Goal: Transaction & Acquisition: Register for event/course

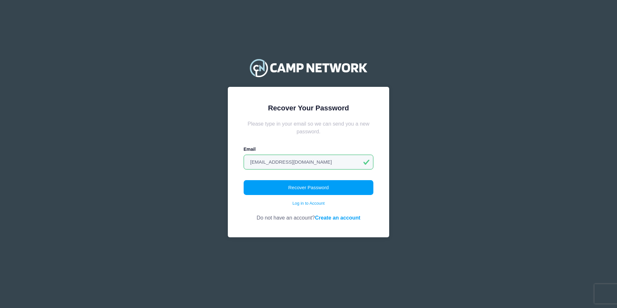
click at [372, 174] on form "Please type in your email so we can send you a new password. Email glenneedham@…" at bounding box center [309, 171] width 130 height 102
click at [344, 161] on input "[EMAIL_ADDRESS][DOMAIN_NAME]" at bounding box center [309, 162] width 130 height 15
type input "[EMAIL_ADDRESS][DOMAIN_NAME]"
drag, startPoint x: 353, startPoint y: 144, endPoint x: 357, endPoint y: 145, distance: 3.8
click at [353, 142] on form "Please type in your email so we can send you a new password. Email glenneedham@…" at bounding box center [309, 171] width 130 height 102
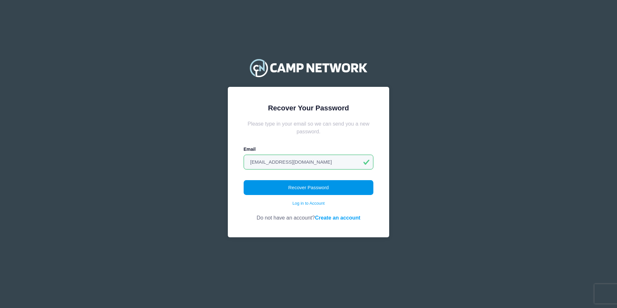
click at [353, 188] on button "Recover Password" at bounding box center [309, 187] width 130 height 15
click at [319, 205] on link "Log in to Account" at bounding box center [308, 203] width 32 height 6
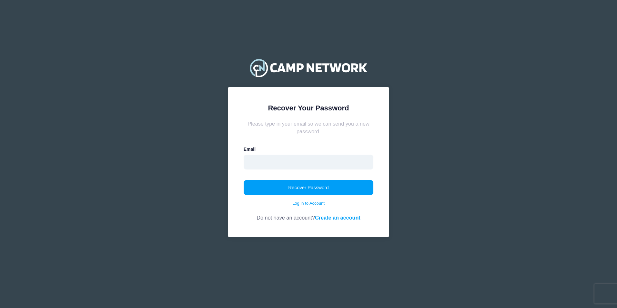
click at [313, 162] on input "email" at bounding box center [309, 162] width 130 height 15
type input "gxneedha@sentara.com"
click at [354, 141] on form "Please type in your email so we can send you a new password. Email gxneedha@sen…" at bounding box center [309, 171] width 130 height 102
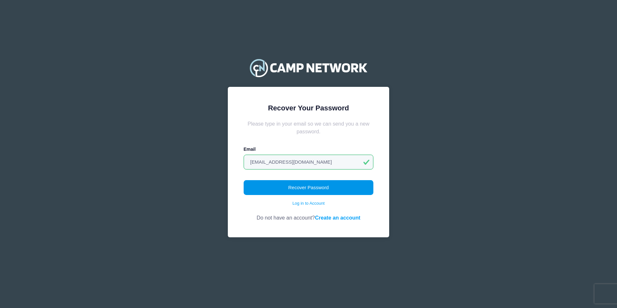
click at [358, 190] on button "Recover Password" at bounding box center [309, 187] width 130 height 15
click at [327, 217] on link "Create an account" at bounding box center [338, 218] width 46 height 6
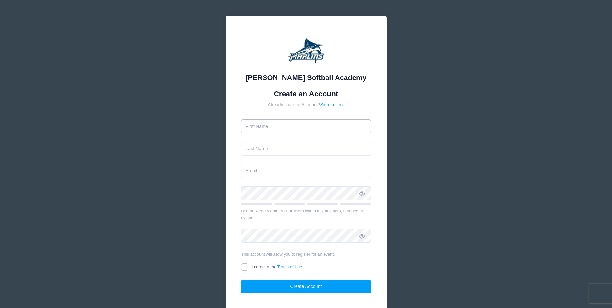
click at [320, 127] on input "text" at bounding box center [306, 126] width 130 height 14
type input "[PERSON_NAME]"
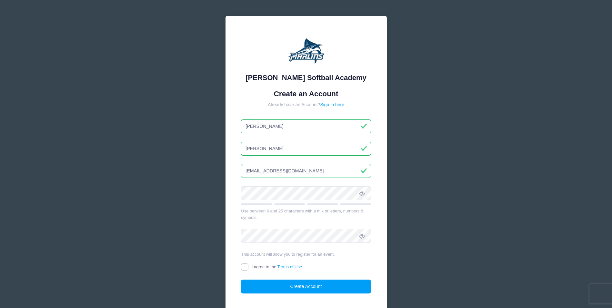
type input "[EMAIL_ADDRESS][DOMAIN_NAME]"
click at [244, 270] on input "I agree to the Terms of Use" at bounding box center [244, 266] width 7 height 7
checkbox input "true"
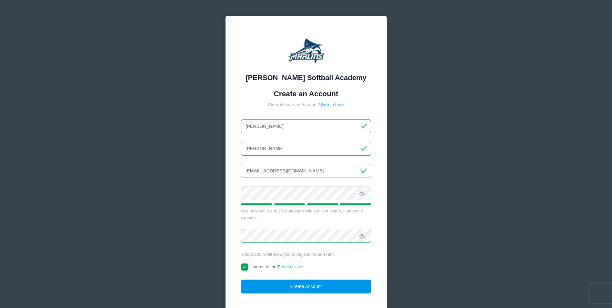
click at [278, 287] on button "Create Account" at bounding box center [306, 287] width 130 height 14
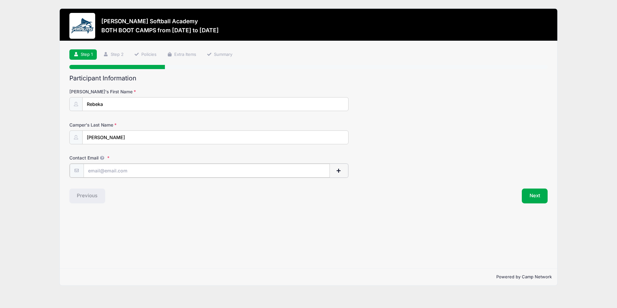
click at [211, 174] on input "Contact Email" at bounding box center [207, 171] width 246 height 14
type input "[EMAIL_ADDRESS][DOMAIN_NAME]"
drag, startPoint x: 261, startPoint y: 232, endPoint x: 270, endPoint y: 229, distance: 9.3
click at [261, 230] on div "Step 1 /7 Step 1 Step 2 Policies Extra Items Summary Participant Information Ca…" at bounding box center [308, 154] width 497 height 227
click at [528, 196] on button "Next" at bounding box center [535, 195] width 26 height 15
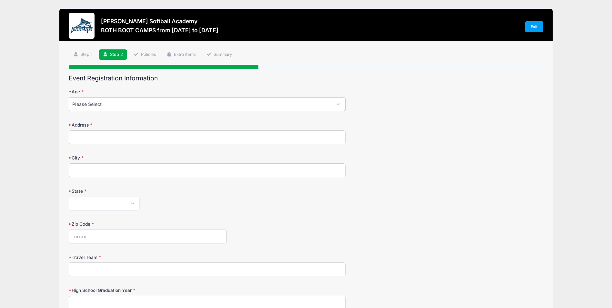
click at [336, 103] on select "Please Select 1 2 3 4 5 6 7 8 9 10 11 12 13 14 15 16 17 18" at bounding box center [207, 104] width 277 height 14
select select "12"
click at [69, 97] on select "Please Select 1 2 3 4 5 6 7 8 9 10 11 12 13 14 15 16 17 18" at bounding box center [207, 104] width 277 height 14
click at [95, 139] on input "Address" at bounding box center [207, 137] width 277 height 14
type input "106 Peatown Rd"
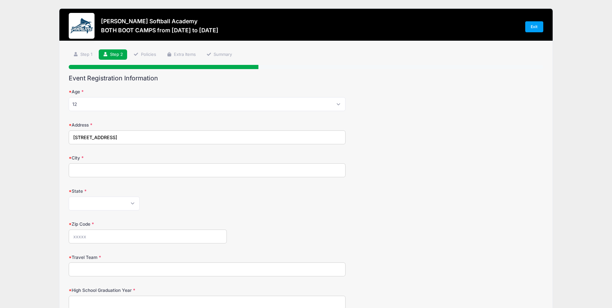
type input "Shiloh"
select select "NC"
type input "27974"
type input "(252) 312-4789"
type input "106 Peatown Rd"
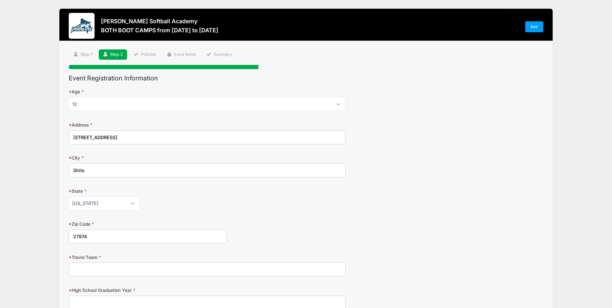
type input "Shiloh"
click at [136, 201] on select "Alabama Alaska American Samoa Arizona Arkansas Armed Forces Africa Armed Forces…" at bounding box center [104, 204] width 71 height 14
select select "NC"
click at [69, 197] on select "Alabama Alaska American Samoa Arizona Arkansas Armed Forces Africa Armed Forces…" at bounding box center [104, 204] width 71 height 14
drag, startPoint x: 109, startPoint y: 239, endPoint x: 0, endPoint y: 226, distance: 109.9
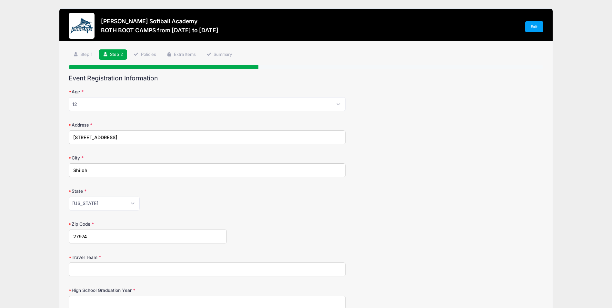
click at [0, 227] on html "Processing Request Please wait... Processing Request Please wait... Processing …" at bounding box center [306, 154] width 612 height 308
type input "27974"
click at [261, 206] on div "Alabama Alaska American Samoa Arizona Arkansas Armed Forces Africa Armed Forces…" at bounding box center [207, 204] width 277 height 14
click at [194, 272] on input "Travel Team" at bounding box center [207, 269] width 277 height 14
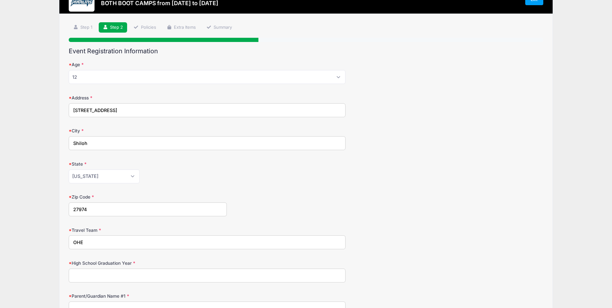
scroll to position [65, 0]
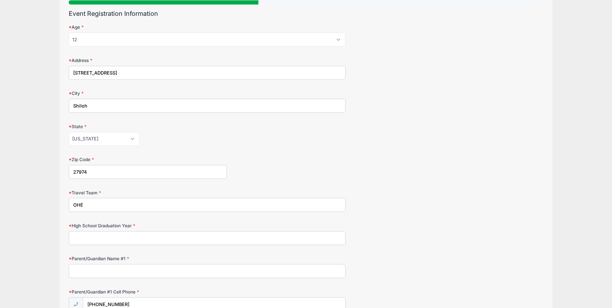
type input "OHE"
click at [179, 240] on input "High School Graduation Year" at bounding box center [207, 238] width 277 height 14
type input "2032"
click at [189, 265] on input "Parent/Guardian Name #1" at bounding box center [207, 271] width 277 height 14
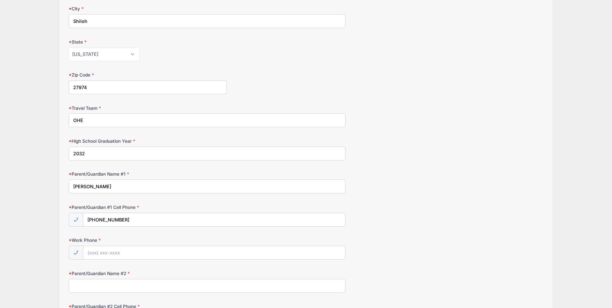
scroll to position [161, 0]
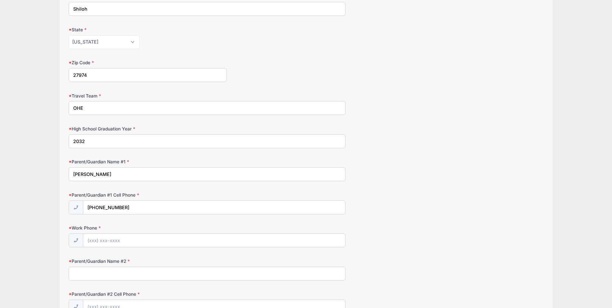
type input "[PERSON_NAME]"
click at [138, 197] on label "Parent/Guardian #1 Cell Phone" at bounding box center [148, 195] width 158 height 6
click at [138, 201] on input "[PHONE_NUMBER]" at bounding box center [214, 208] width 262 height 14
type input "[PHONE_NUMBER]"
click at [103, 238] on input "Work Phone" at bounding box center [214, 241] width 262 height 14
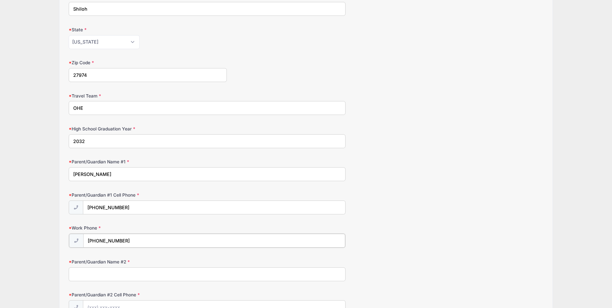
type input "(252) 690-4666"
click at [99, 276] on input "Parent/Guardian Name #2" at bounding box center [207, 274] width 277 height 14
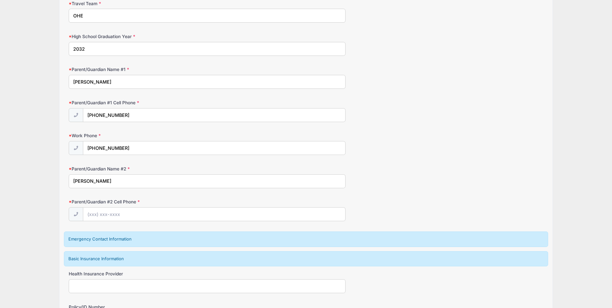
scroll to position [258, 0]
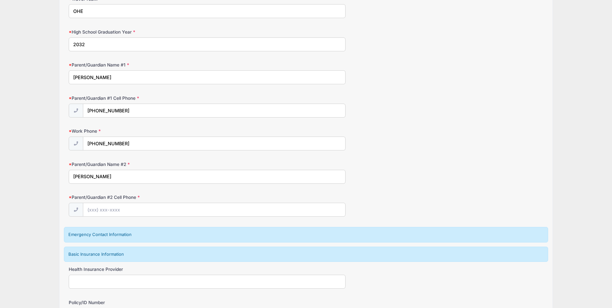
type input "[PERSON_NAME]"
click at [120, 211] on input "Parent/Guardian #2 Cell Phone" at bounding box center [214, 210] width 262 height 14
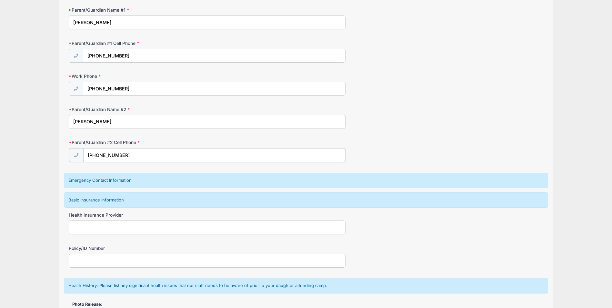
scroll to position [323, 0]
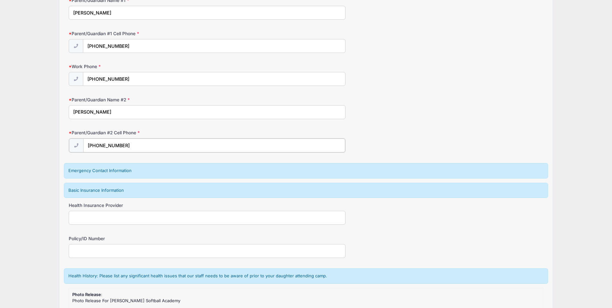
type input "(252) 562-3564"
click at [132, 219] on input "Health Insurance Provider" at bounding box center [207, 217] width 277 height 14
type input "Sentara Health Plans"
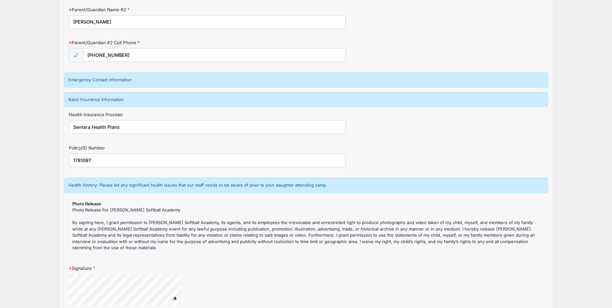
scroll to position [452, 0]
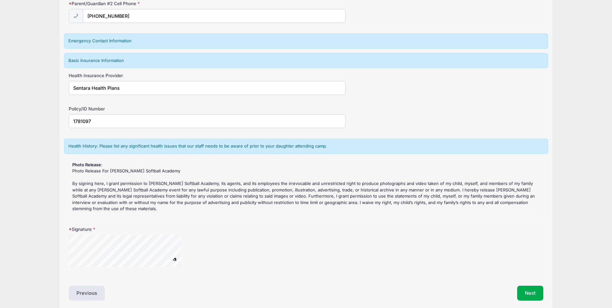
click at [205, 253] on div at bounding box center [207, 255] width 277 height 40
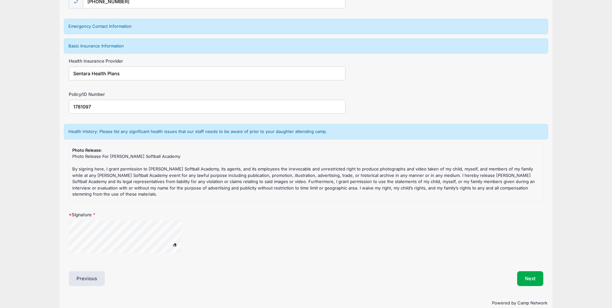
scroll to position [479, 0]
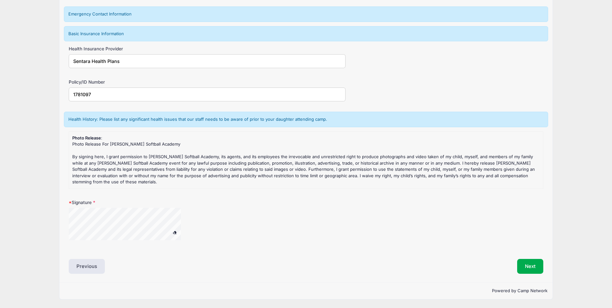
type input "1781097"
click at [529, 268] on button "Next" at bounding box center [530, 266] width 26 height 15
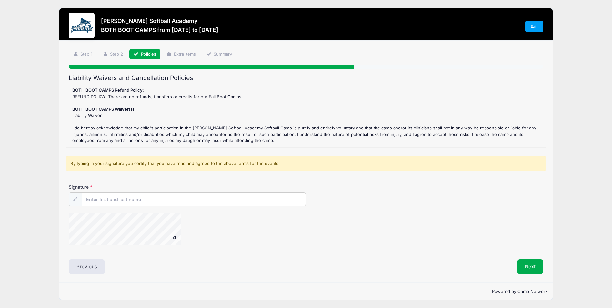
scroll to position [0, 0]
click at [113, 200] on input "Signature" at bounding box center [194, 200] width 224 height 14
type input "[PERSON_NAME]"
click at [525, 263] on button "Next" at bounding box center [530, 267] width 26 height 15
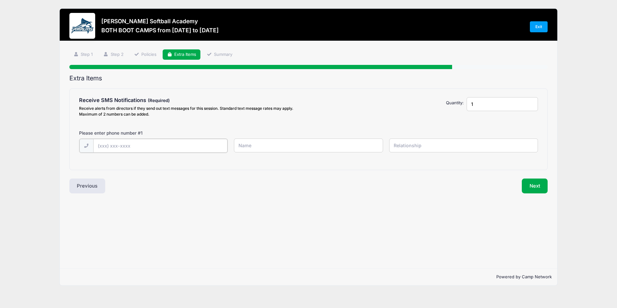
click at [107, 146] on input "text" at bounding box center [160, 146] width 134 height 14
type input "[PHONE_NUMBER]"
click at [247, 144] on input "text" at bounding box center [308, 145] width 149 height 14
type input "[PERSON_NAME]"
type input "Father"
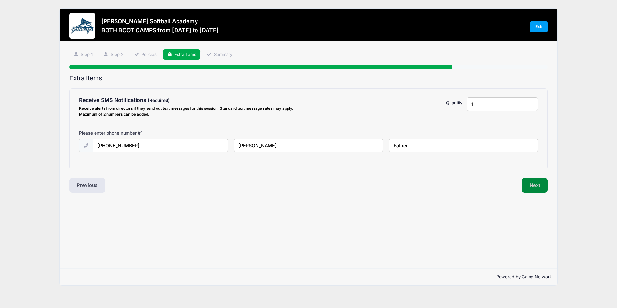
click at [542, 185] on button "Next" at bounding box center [535, 185] width 26 height 15
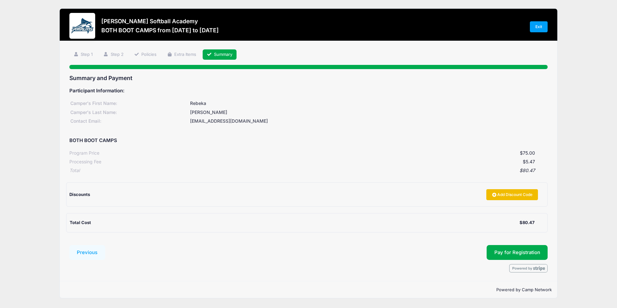
click at [499, 195] on link "Add Discount Code" at bounding box center [512, 194] width 52 height 11
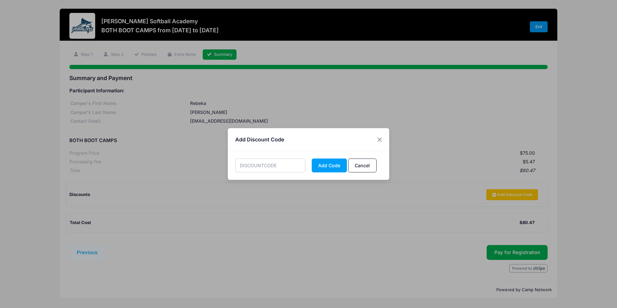
click at [274, 168] on input "text" at bounding box center [270, 165] width 70 height 14
type input "OHEMARSH"
click at [319, 166] on button "Add Code" at bounding box center [329, 165] width 35 height 14
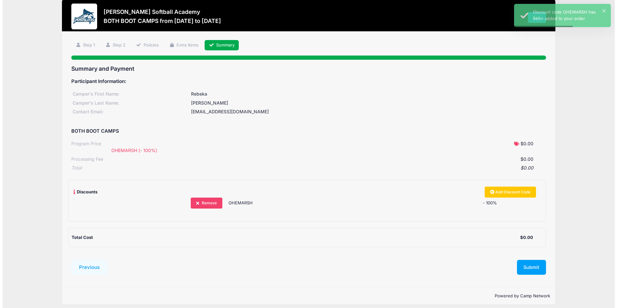
scroll to position [15, 0]
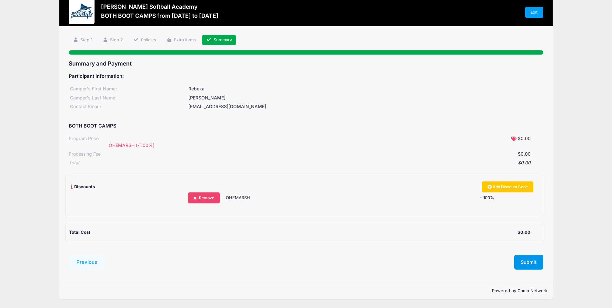
click at [534, 262] on button "Submit" at bounding box center [529, 262] width 29 height 15
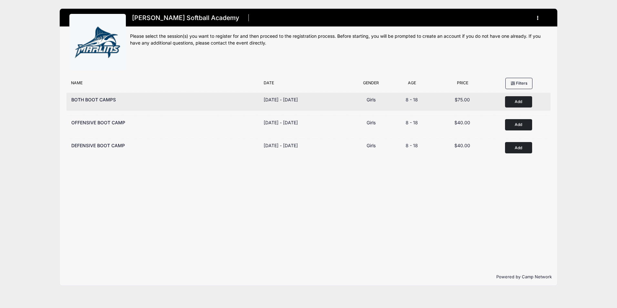
click at [527, 102] on button "Add to Cart" at bounding box center [518, 101] width 27 height 11
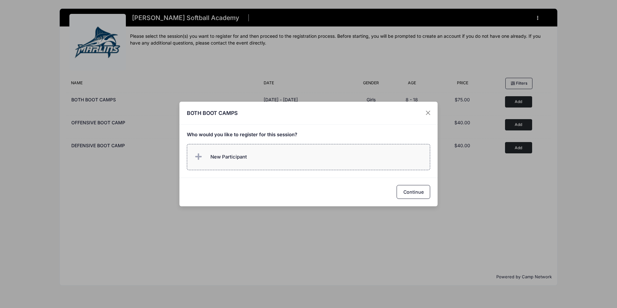
click at [269, 160] on label "New Participant" at bounding box center [309, 157] width 244 height 26
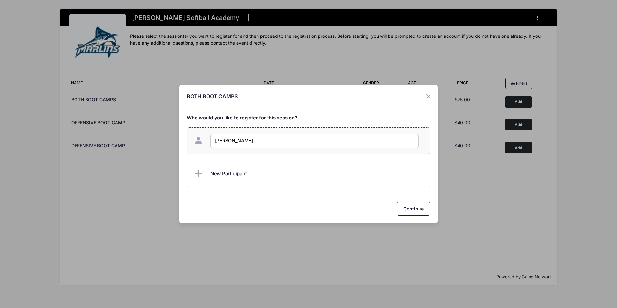
type input "Annabel Needham"
checkbox input "true"
click at [403, 207] on button "Continue" at bounding box center [414, 209] width 34 height 14
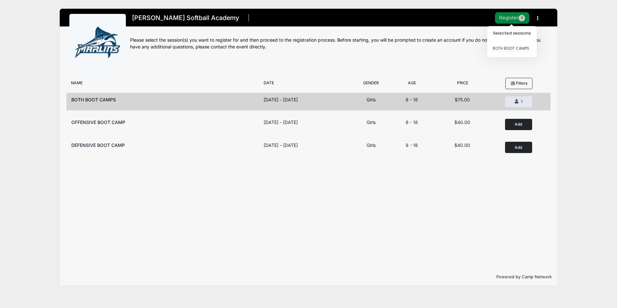
click at [506, 22] on button "Register 1" at bounding box center [512, 17] width 34 height 11
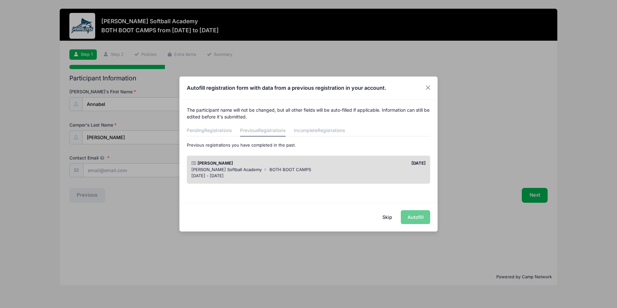
click at [285, 170] on span "BOTH BOOT CAMPS" at bounding box center [291, 169] width 42 height 5
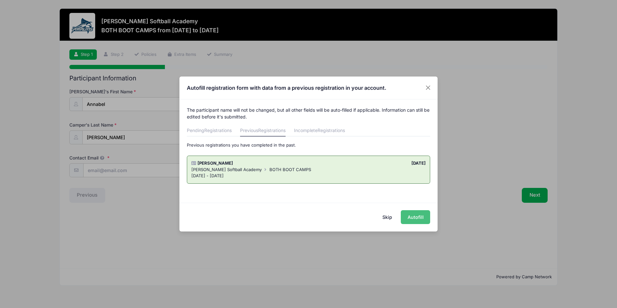
click at [423, 219] on button "Autofill" at bounding box center [415, 217] width 29 height 14
type input "[EMAIL_ADDRESS][DOMAIN_NAME]"
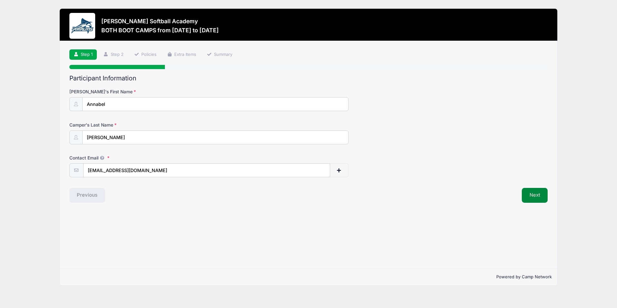
click at [542, 198] on button "Next" at bounding box center [535, 195] width 26 height 15
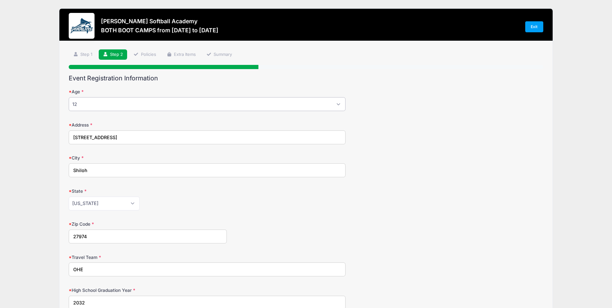
click at [133, 105] on select "Please Select 1 2 3 4 5 6 7 8 9 10 11 12 13 14 15 16 17 18" at bounding box center [207, 104] width 277 height 14
select select "8"
click at [69, 97] on select "Please Select 1 2 3 4 5 6 7 8 9 10 11 12 13 14 15 16 17 18" at bounding box center [207, 104] width 277 height 14
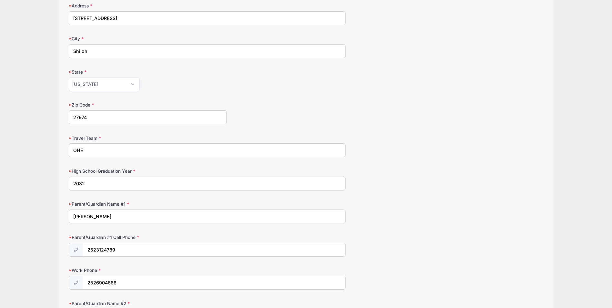
scroll to position [129, 0]
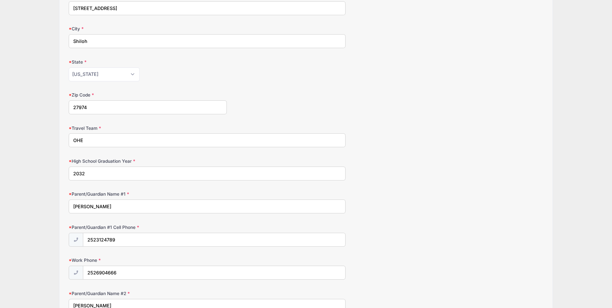
drag, startPoint x: 29, startPoint y: 136, endPoint x: 16, endPoint y: 138, distance: 13.6
click at [22, 136] on div "[PERSON_NAME] Softball Academy BOTH BOOT CAMPS from [DATE] to [DATE] Exit Step …" at bounding box center [306, 264] width 593 height 787
type input "Carolina Crush"
type input "2035"
click at [405, 173] on div "High School Graduation Year [DATE]" at bounding box center [306, 169] width 475 height 23
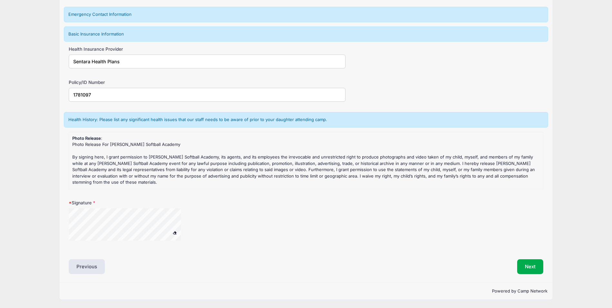
scroll to position [479, 0]
click at [531, 260] on button "Next" at bounding box center [530, 266] width 26 height 15
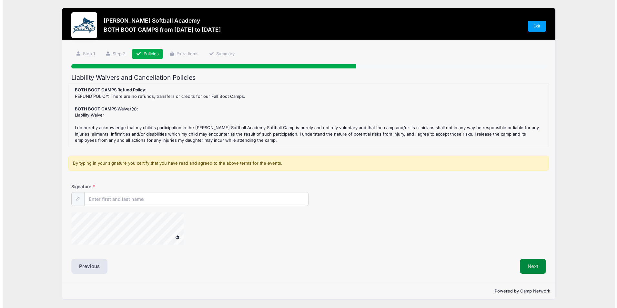
scroll to position [0, 0]
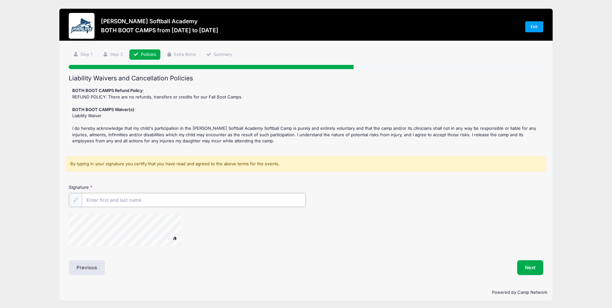
click at [110, 203] on input "Signature" at bounding box center [194, 200] width 224 height 14
type input "[PERSON_NAME]"
click at [533, 266] on button "Next" at bounding box center [530, 267] width 26 height 15
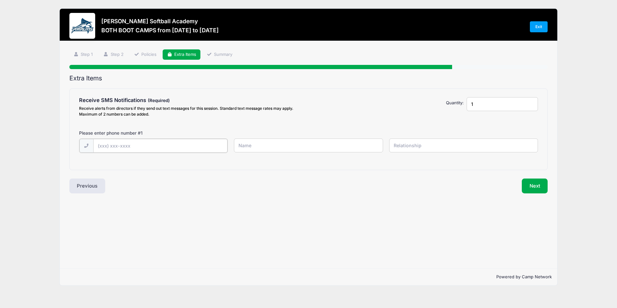
click at [110, 146] on input "text" at bounding box center [160, 146] width 134 height 14
type input "[PHONE_NUMBER]"
type input "[PERSON_NAME]"
type input "Father"
click at [533, 189] on button "Next" at bounding box center [535, 185] width 26 height 15
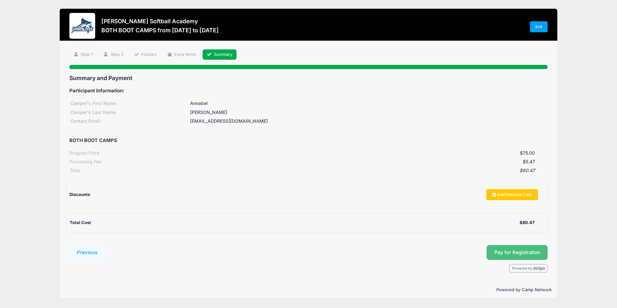
click at [533, 253] on button "Pay for Registration" at bounding box center [517, 252] width 61 height 15
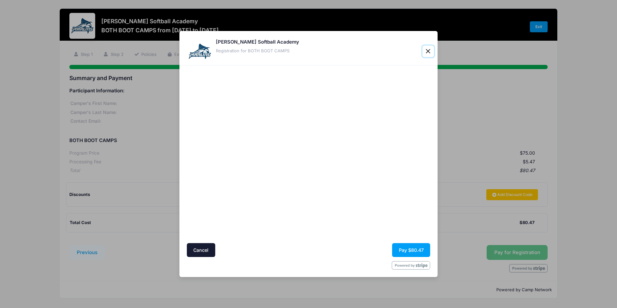
click at [427, 50] on button "Close" at bounding box center [429, 52] width 12 height 12
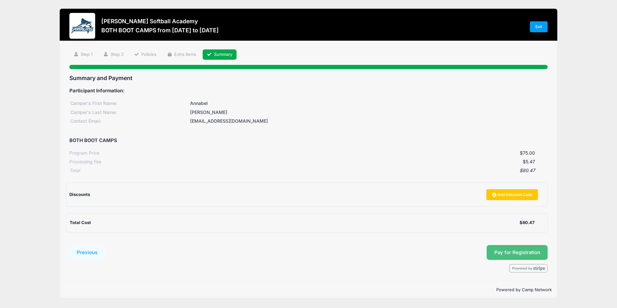
click at [544, 251] on button "Pay for Registration" at bounding box center [517, 252] width 61 height 15
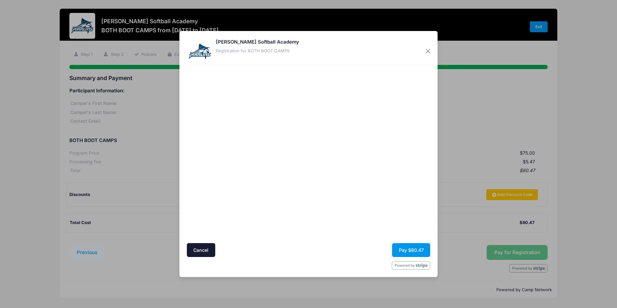
click at [408, 247] on button "Pay $80.47" at bounding box center [411, 250] width 38 height 14
